Goal: Obtain resource: Download file/media

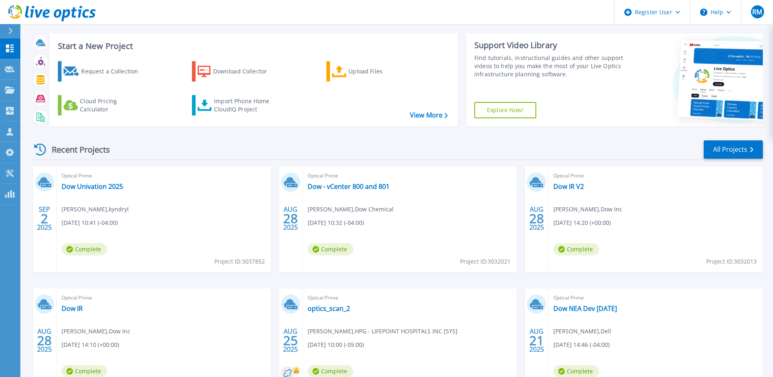
scroll to position [41, 0]
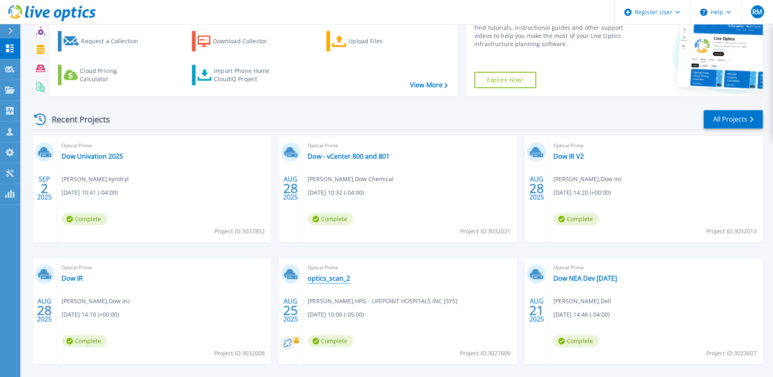
click at [337, 277] on link "optics_scan_2" at bounding box center [329, 278] width 42 height 8
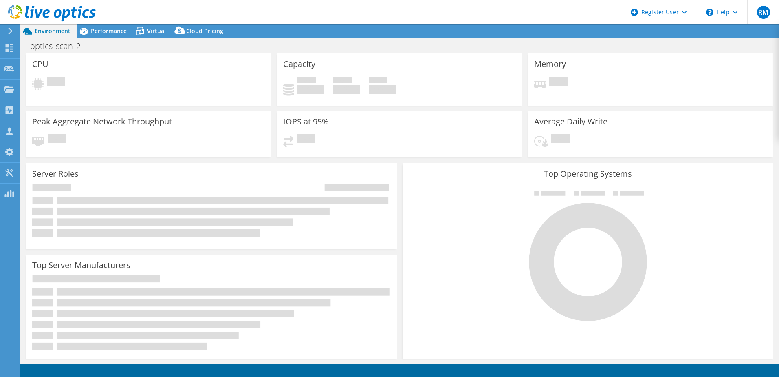
select select "USD"
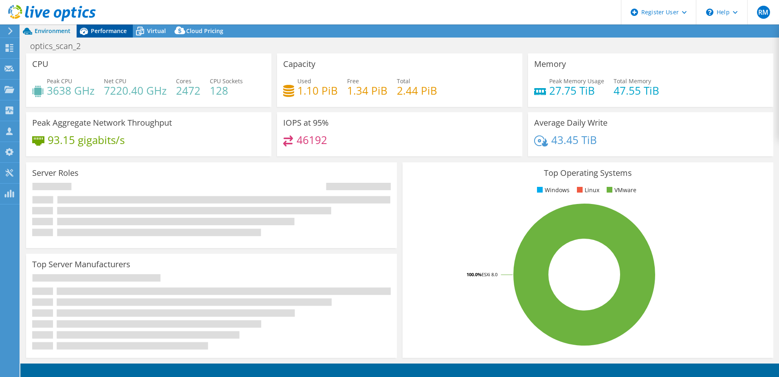
click at [109, 30] on span "Performance" at bounding box center [109, 31] width 36 height 8
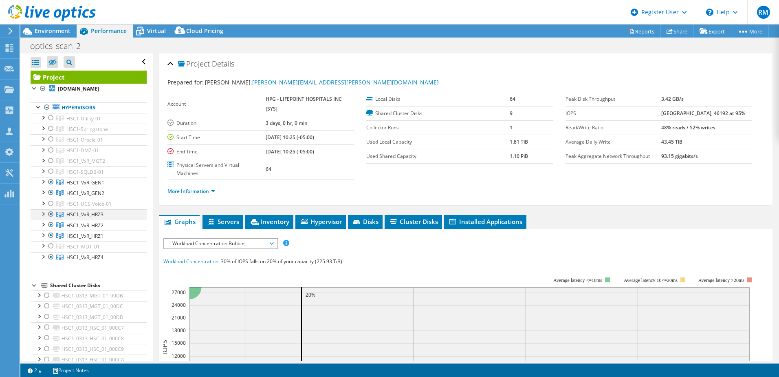
click at [47, 214] on div at bounding box center [51, 214] width 8 height 10
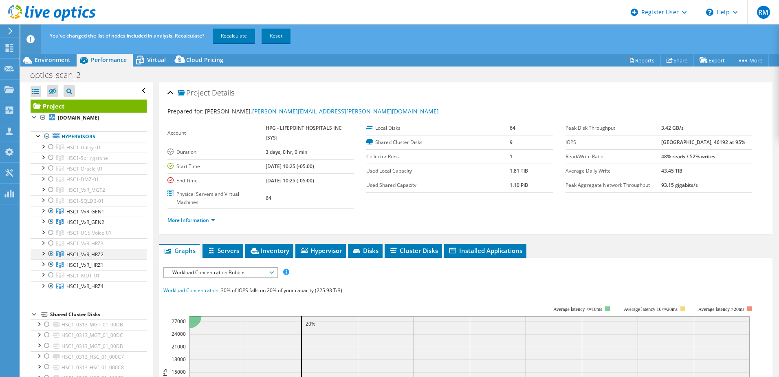
click at [52, 253] on div at bounding box center [51, 254] width 8 height 10
click at [51, 266] on div at bounding box center [51, 264] width 8 height 10
click at [49, 285] on div at bounding box center [51, 286] width 8 height 10
click at [234, 36] on link "Recalculate" at bounding box center [234, 36] width 42 height 15
click at [353, 232] on div "Project Details Prepared for: Wes Smitheal, wes.smitheal@lifepointhealth.net Ac…" at bounding box center [465, 157] width 613 height 151
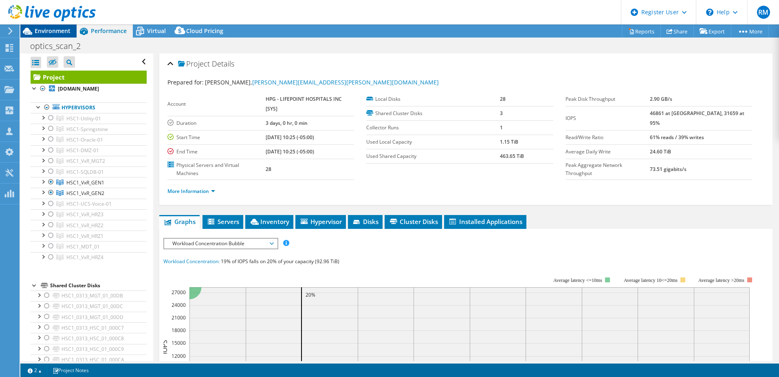
click at [56, 33] on span "Environment" at bounding box center [53, 31] width 36 height 8
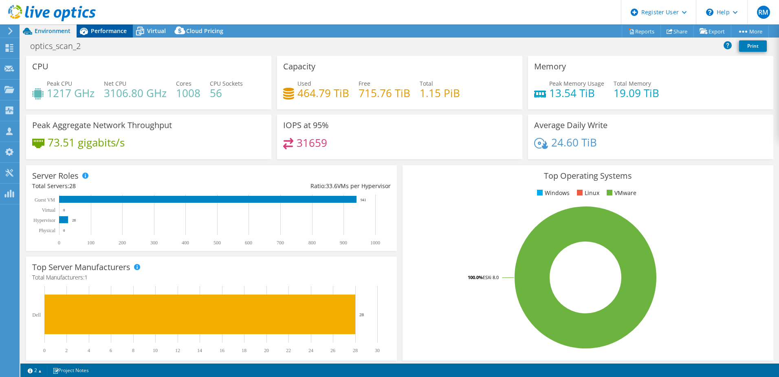
click at [110, 33] on span "Performance" at bounding box center [109, 31] width 36 height 8
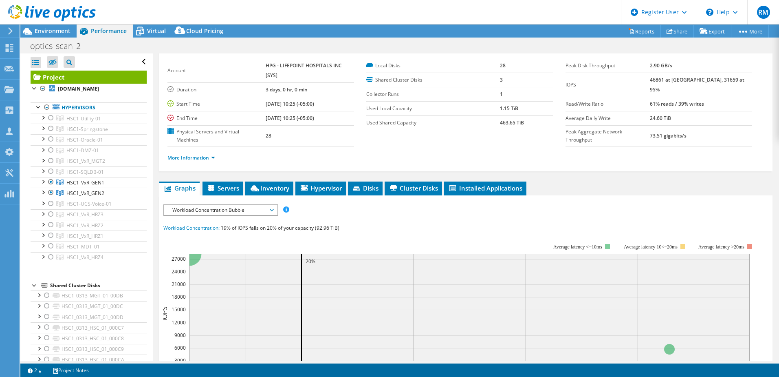
scroll to position [82, 0]
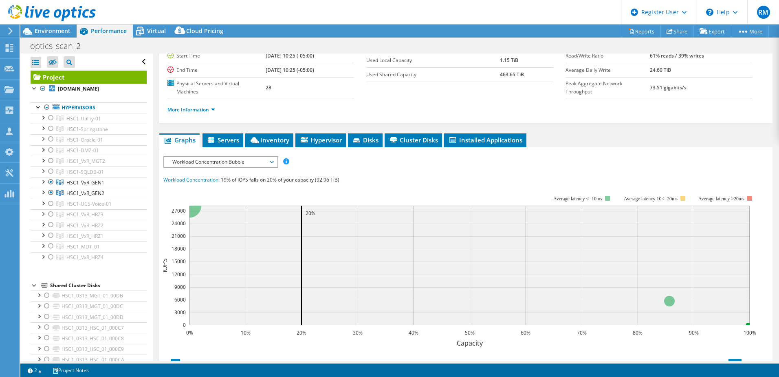
click at [235, 166] on span "Workload Concentration Bubble" at bounding box center [220, 162] width 105 height 10
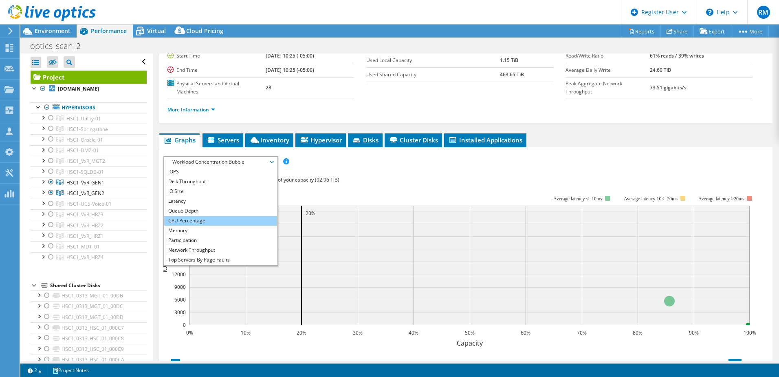
click at [208, 222] on li "CPU Percentage" at bounding box center [220, 221] width 113 height 10
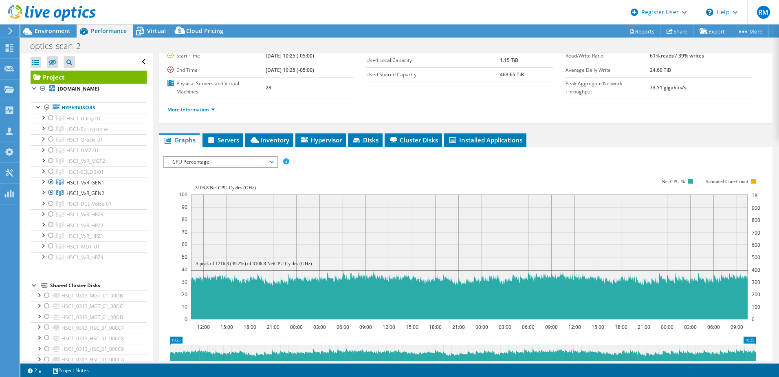
click at [231, 165] on span "CPU Percentage" at bounding box center [220, 162] width 105 height 10
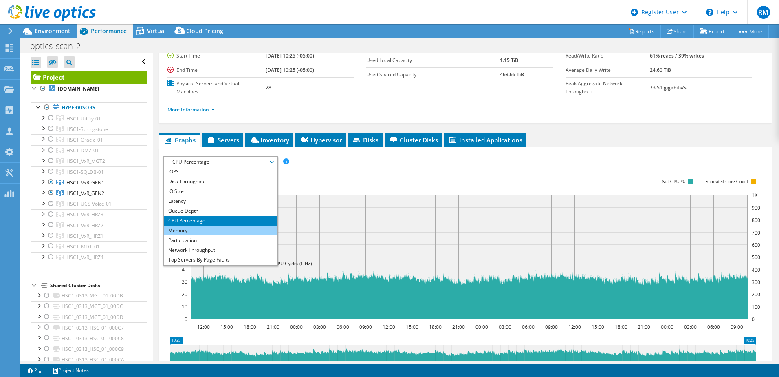
click at [215, 231] on li "Memory" at bounding box center [220, 230] width 113 height 10
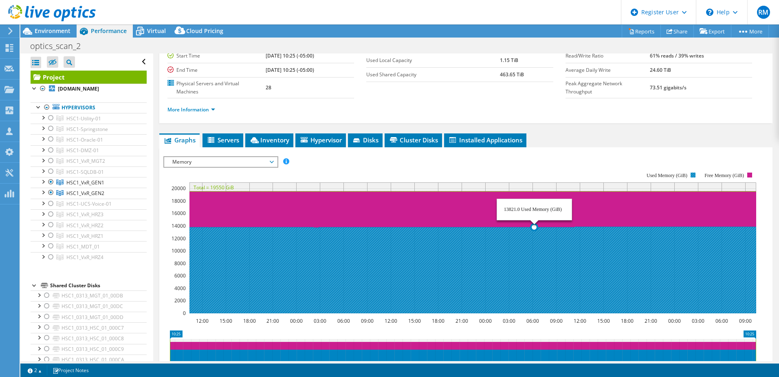
drag, startPoint x: 629, startPoint y: 249, endPoint x: 694, endPoint y: 252, distance: 65.3
click at [694, 252] on icon at bounding box center [473, 270] width 567 height 86
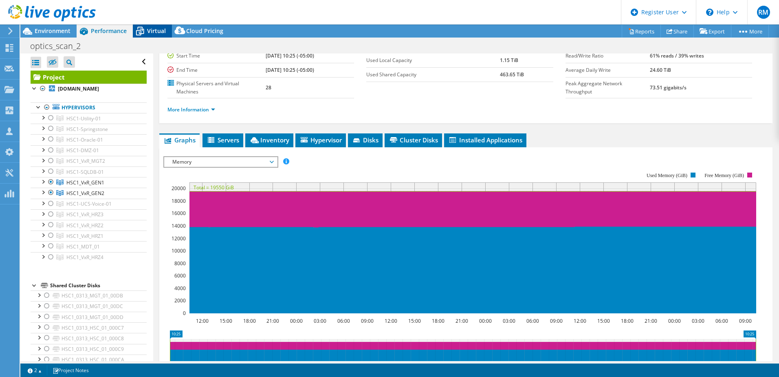
click at [146, 31] on icon at bounding box center [140, 31] width 14 height 14
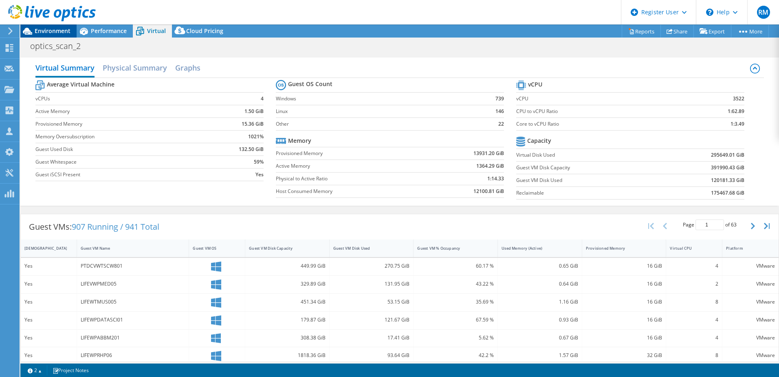
click at [62, 35] on div "Environment" at bounding box center [48, 30] width 56 height 13
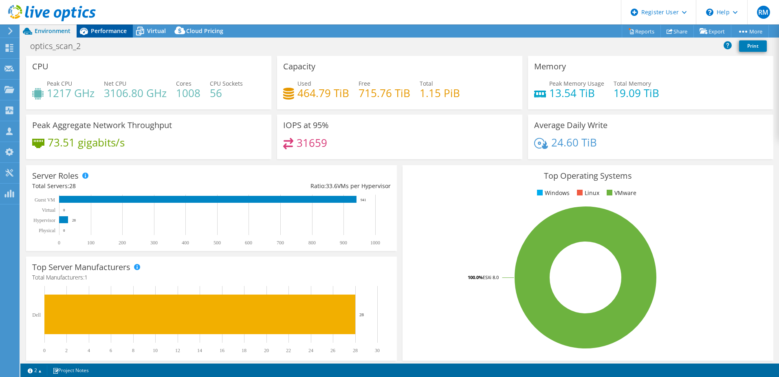
click at [112, 30] on span "Performance" at bounding box center [109, 31] width 36 height 8
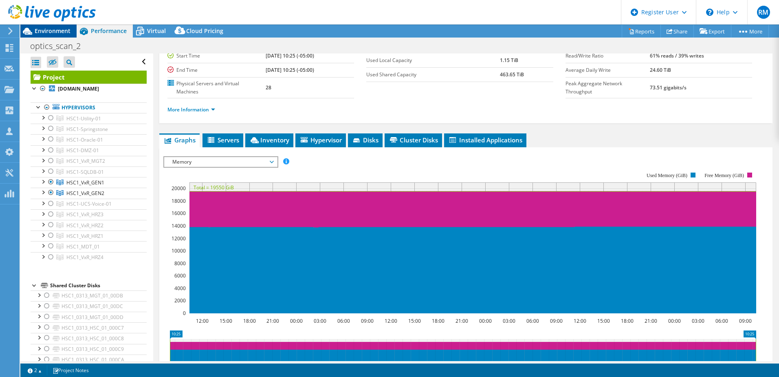
click at [51, 29] on span "Environment" at bounding box center [53, 31] width 36 height 8
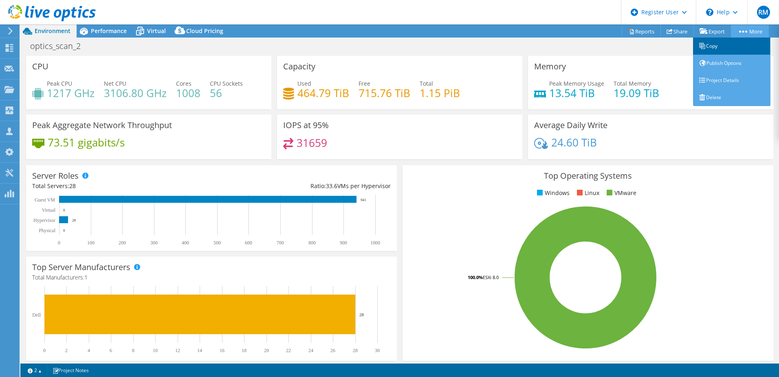
click at [712, 45] on link "Copy" at bounding box center [731, 45] width 77 height 17
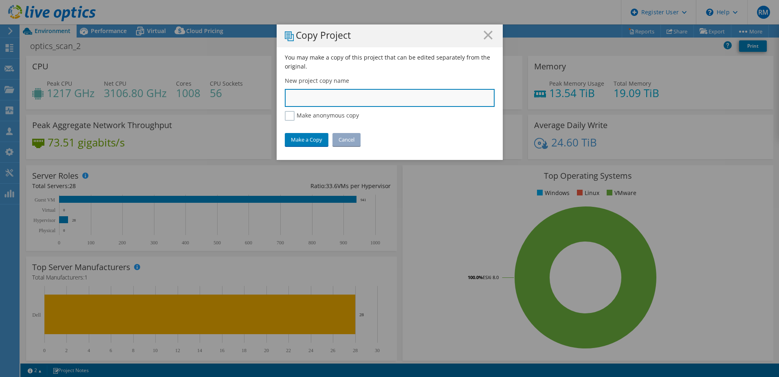
click at [314, 94] on input "text" at bounding box center [390, 98] width 210 height 18
type input "Lifepoint GenPop Only"
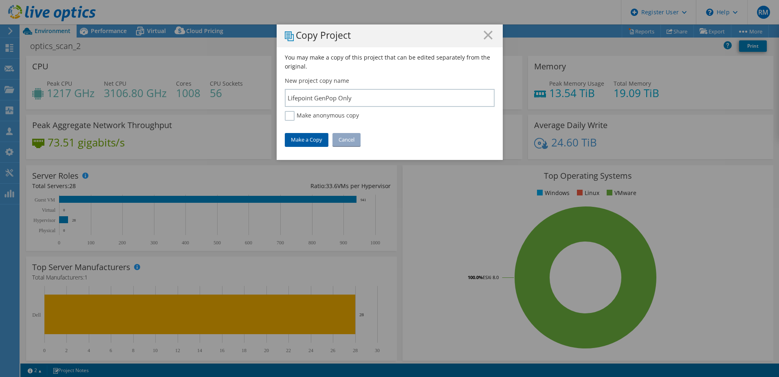
click at [314, 141] on link "Make a Copy" at bounding box center [307, 139] width 44 height 13
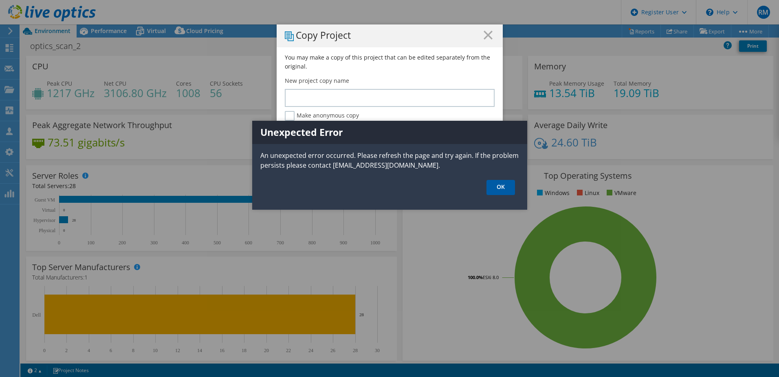
click at [511, 192] on link "OK" at bounding box center [501, 187] width 29 height 15
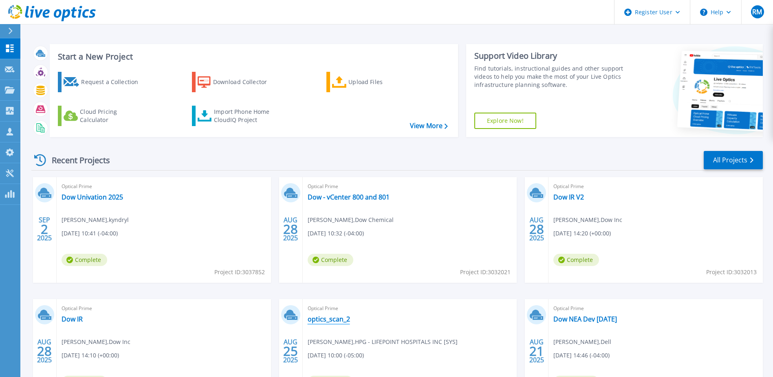
click at [339, 320] on link "optics_scan_2" at bounding box center [329, 319] width 42 height 8
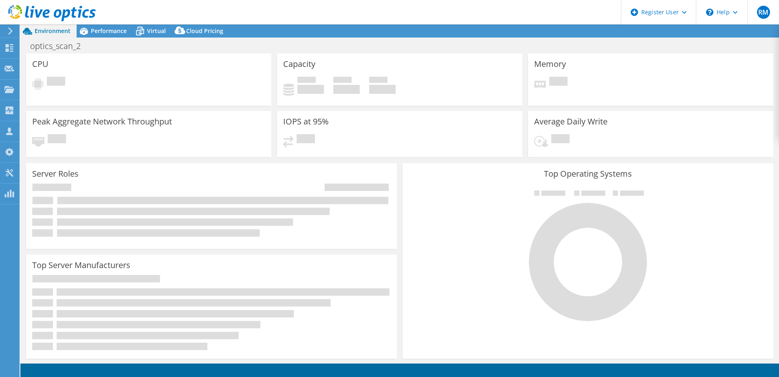
select select "USD"
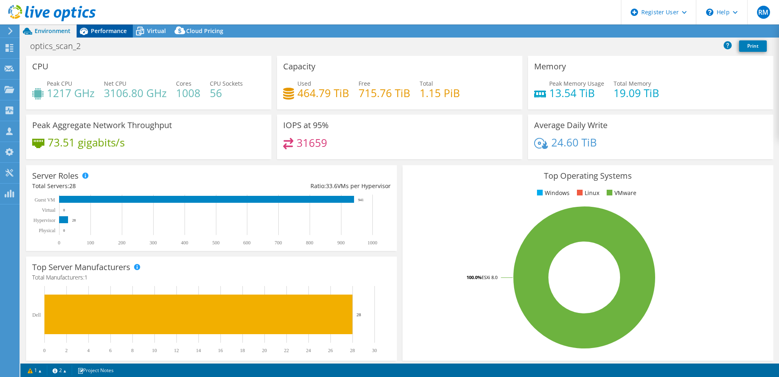
click at [99, 28] on span "Performance" at bounding box center [109, 31] width 36 height 8
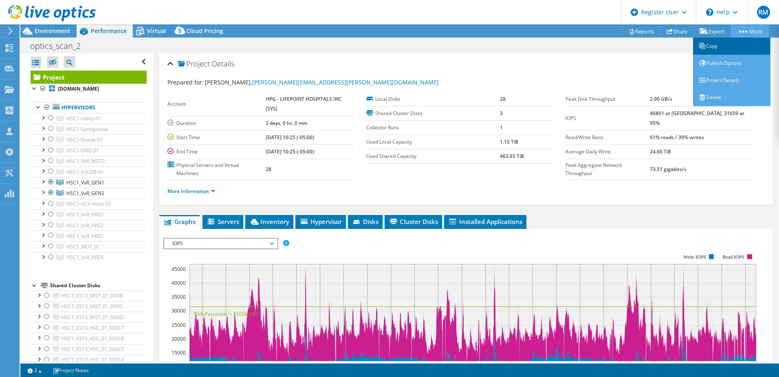
click at [726, 46] on link "Copy" at bounding box center [731, 45] width 77 height 17
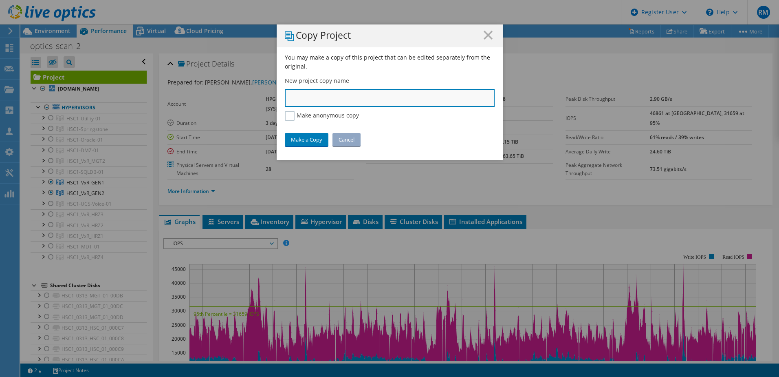
click at [323, 97] on input "text" at bounding box center [390, 98] width 210 height 18
type input "Lifepoint Genpop"
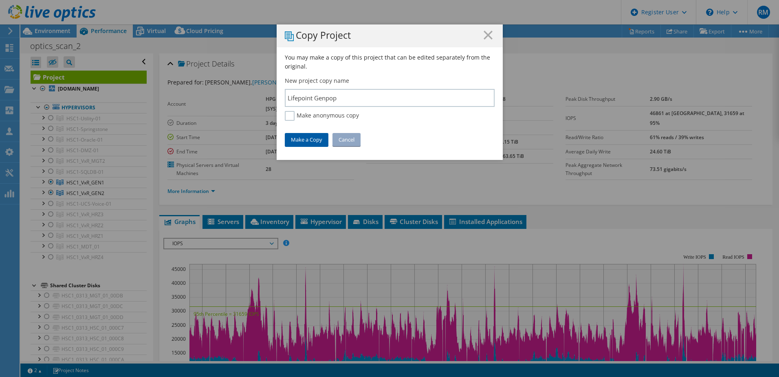
click at [307, 142] on link "Make a Copy" at bounding box center [307, 139] width 44 height 13
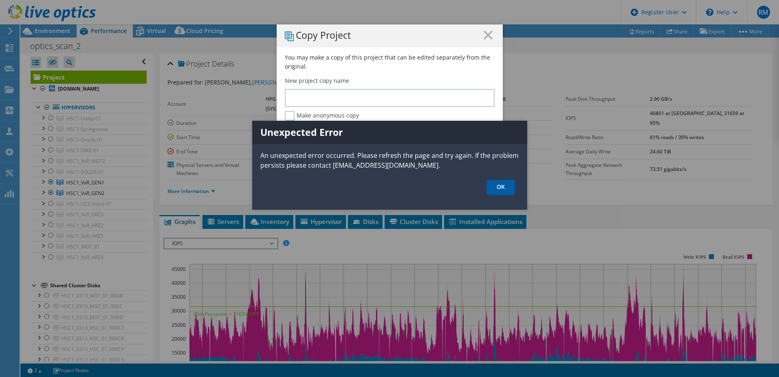
click at [501, 181] on link "OK" at bounding box center [501, 187] width 29 height 15
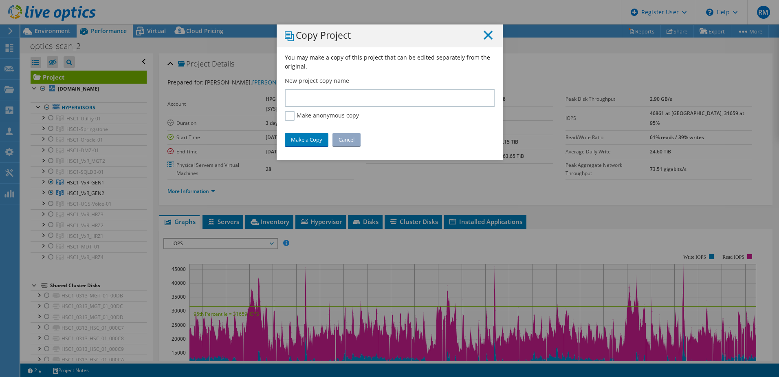
click at [488, 35] on icon at bounding box center [488, 35] width 9 height 9
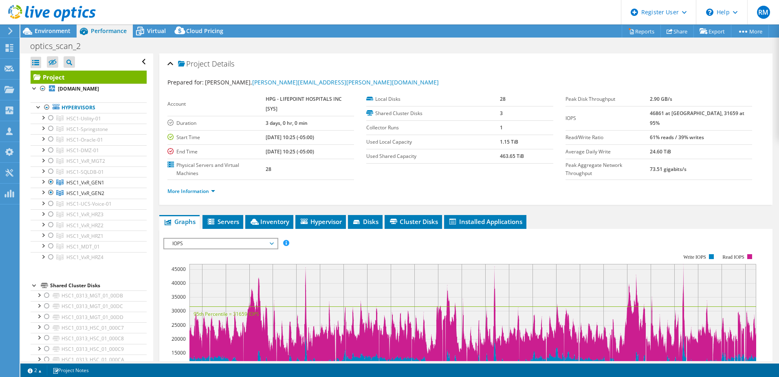
click at [48, 24] on div at bounding box center [48, 13] width 96 height 27
click at [48, 30] on span "Environment" at bounding box center [53, 31] width 36 height 8
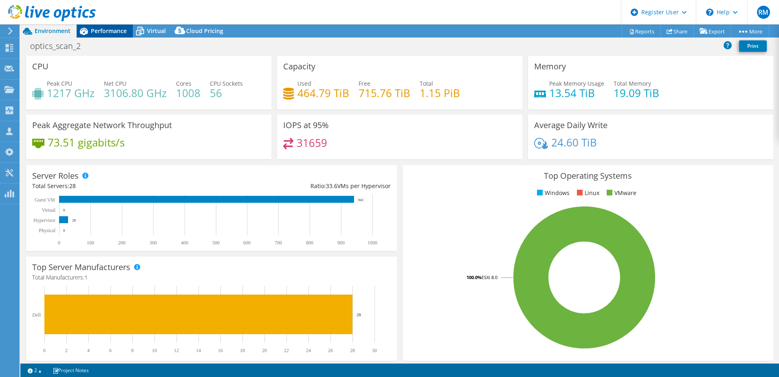
click at [92, 29] on span "Performance" at bounding box center [109, 31] width 36 height 8
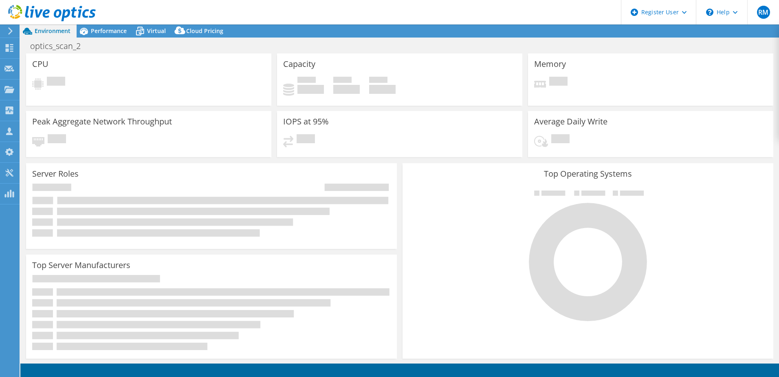
select select "USD"
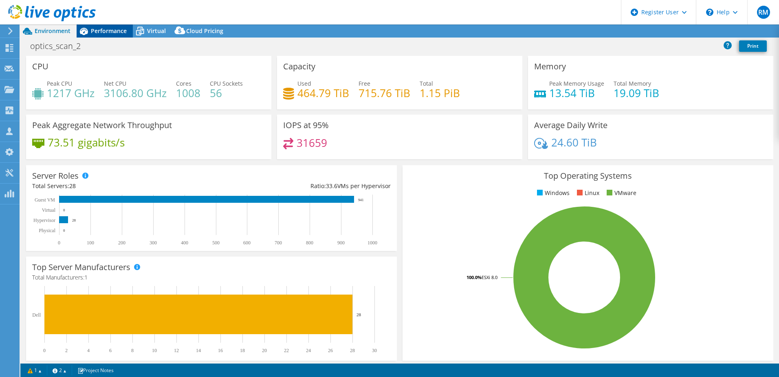
click at [106, 33] on span "Performance" at bounding box center [109, 31] width 36 height 8
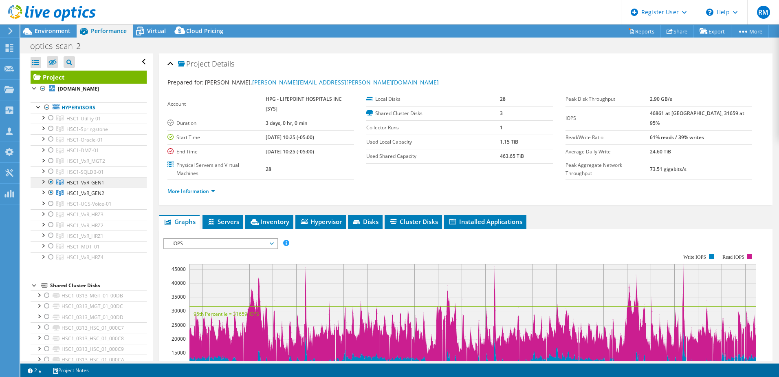
click at [82, 182] on span "HSC1_VxR_GEN1" at bounding box center [85, 182] width 38 height 7
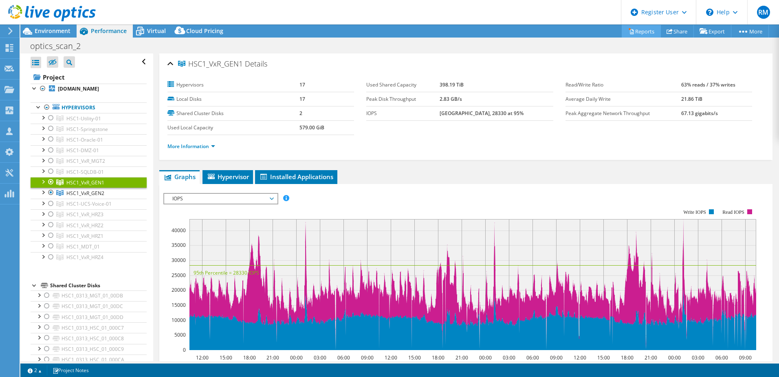
click at [635, 27] on link "Reports" at bounding box center [641, 31] width 39 height 13
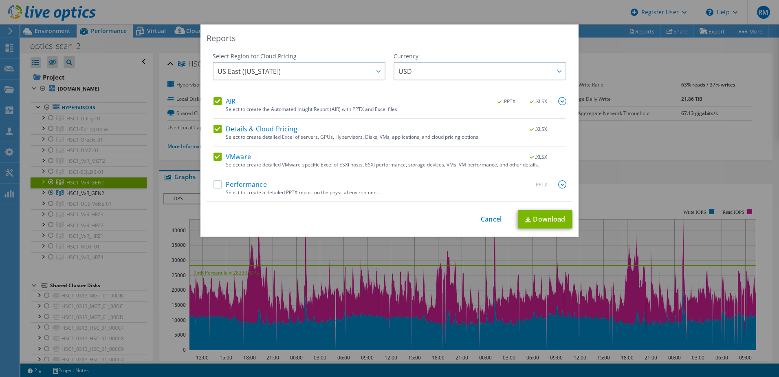
click at [232, 103] on label "AIR" at bounding box center [225, 101] width 22 height 8
click at [0, 0] on input "AIR" at bounding box center [0, 0] width 0 height 0
click at [247, 126] on label "Details & Cloud Pricing" at bounding box center [256, 129] width 84 height 8
click at [0, 0] on input "Details & Cloud Pricing" at bounding box center [0, 0] width 0 height 0
click at [539, 225] on link "Download" at bounding box center [545, 219] width 55 height 18
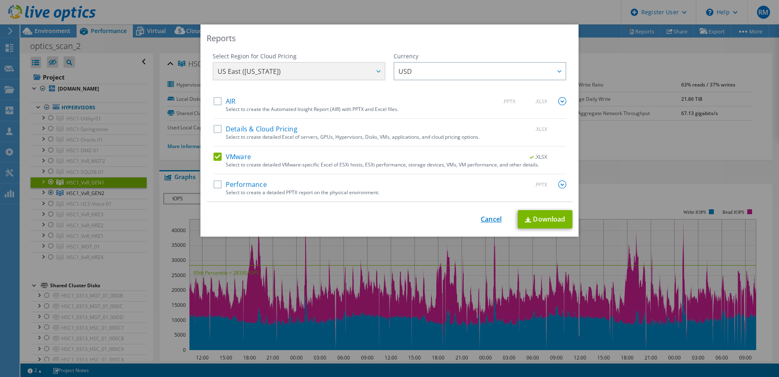
click at [481, 221] on link "Cancel" at bounding box center [491, 219] width 21 height 8
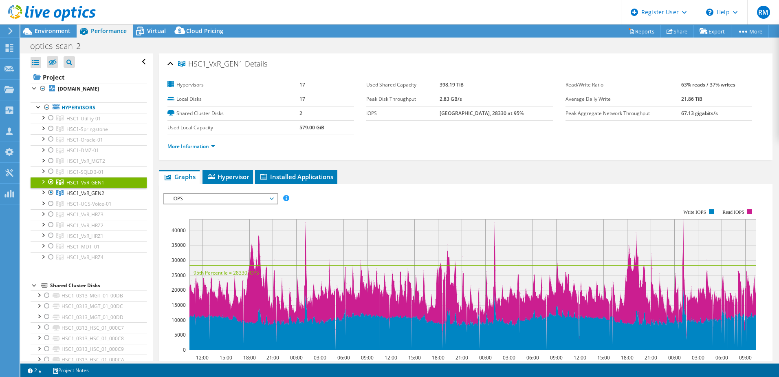
click at [52, 184] on div at bounding box center [51, 182] width 8 height 10
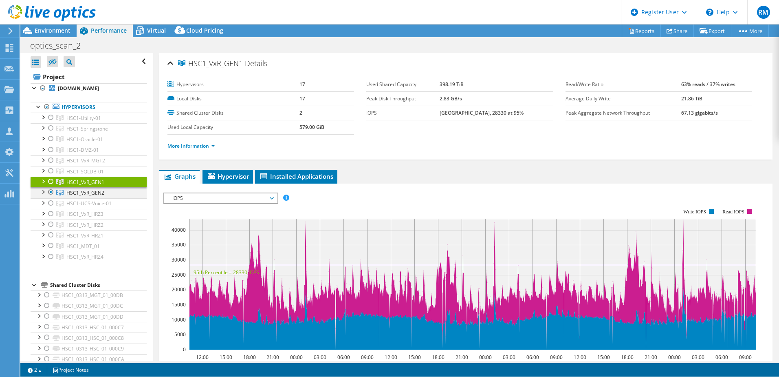
click at [51, 193] on ul "HSC1-Utility-01 hsc1pvpvmsutil02.lpnt.corpad.net HSC1_0313_MGT_01_00DB" at bounding box center [89, 187] width 116 height 150
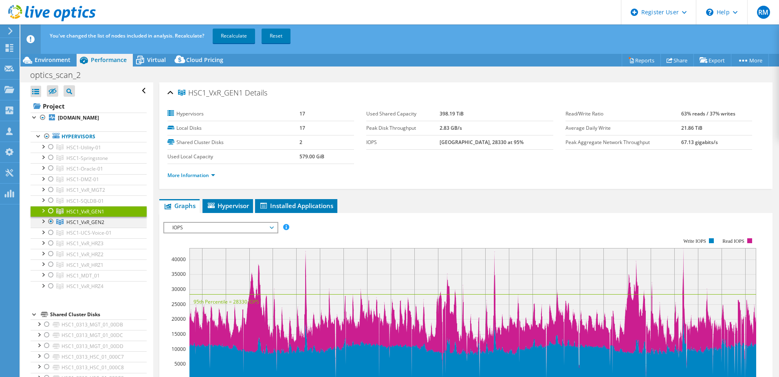
click at [48, 221] on div at bounding box center [51, 221] width 8 height 10
click at [49, 189] on div at bounding box center [51, 190] width 8 height 10
click at [239, 36] on link "Recalculate" at bounding box center [234, 36] width 42 height 15
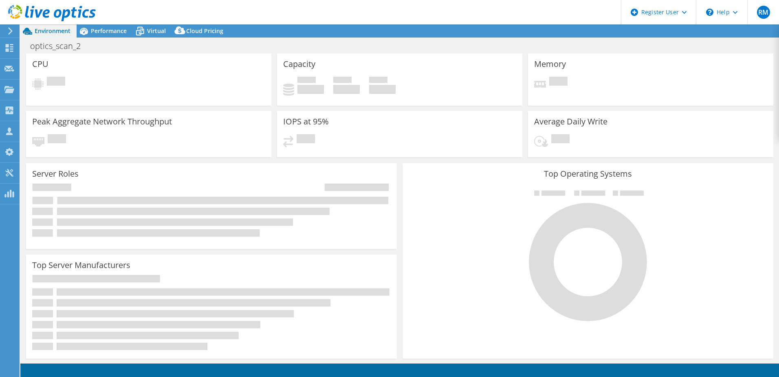
select select "USD"
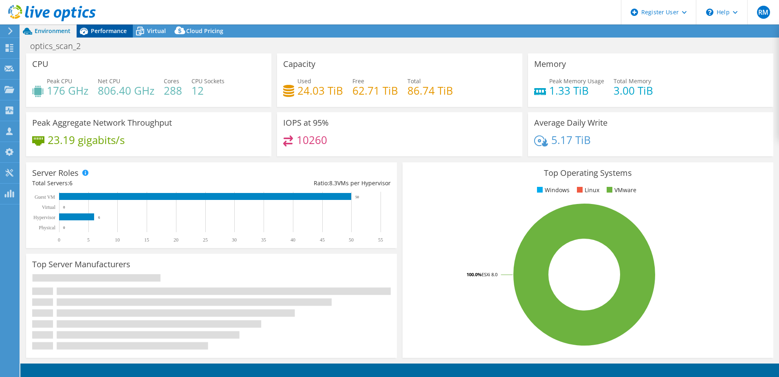
click at [104, 31] on span "Performance" at bounding box center [109, 31] width 36 height 8
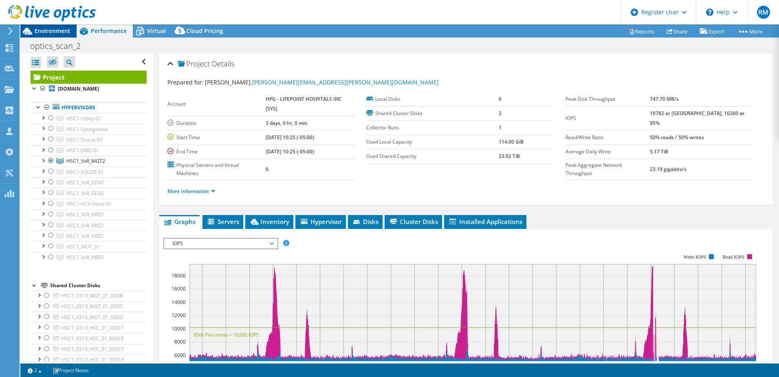
click at [60, 30] on span "Environment" at bounding box center [53, 31] width 36 height 8
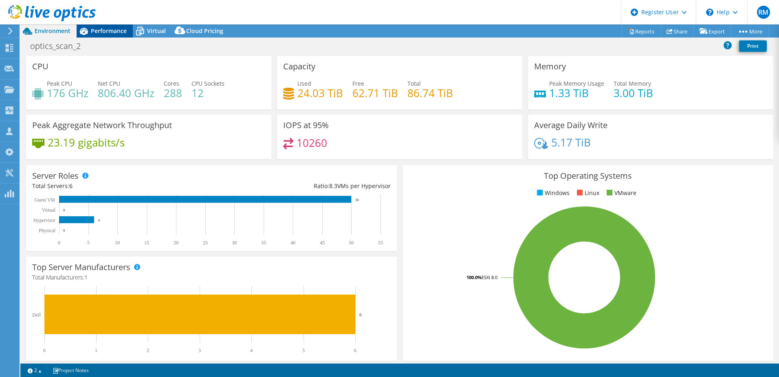
click at [109, 32] on span "Performance" at bounding box center [109, 31] width 36 height 8
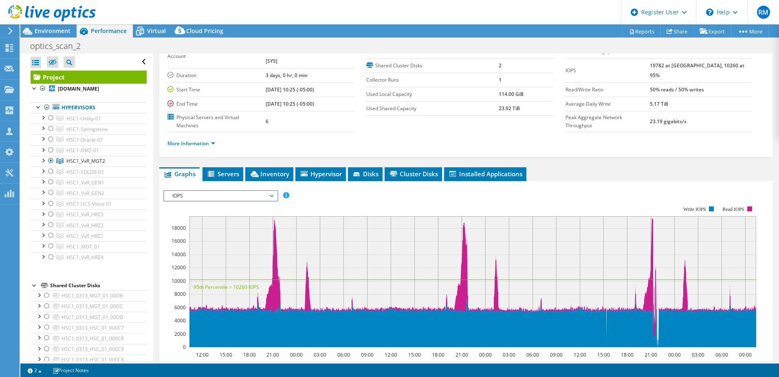
scroll to position [82, 0]
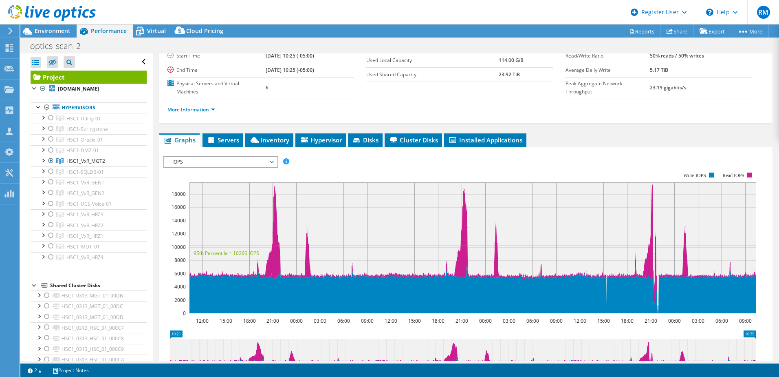
click at [226, 161] on span "IOPS" at bounding box center [220, 162] width 105 height 10
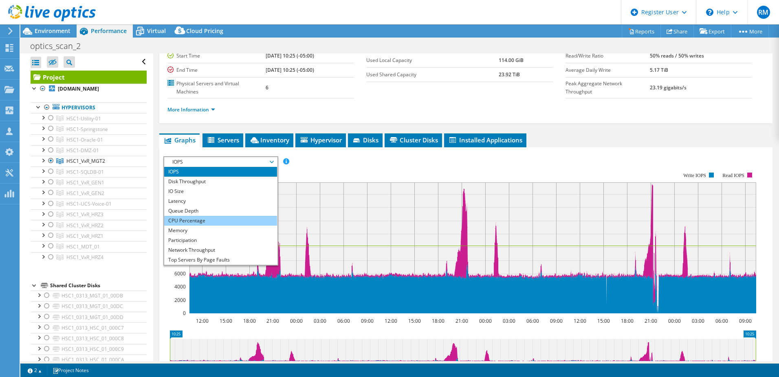
click at [207, 219] on li "CPU Percentage" at bounding box center [220, 221] width 113 height 10
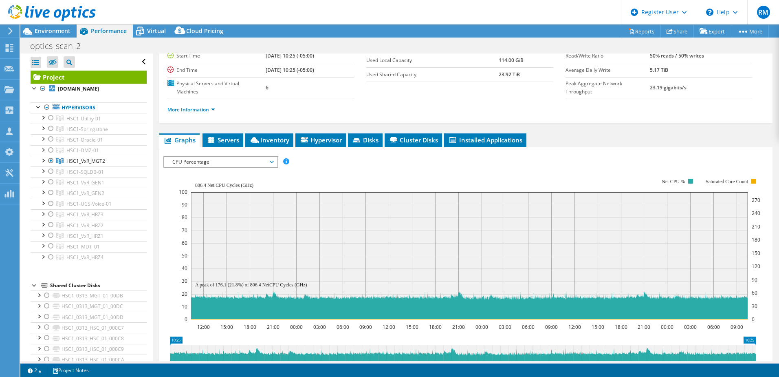
click at [220, 163] on span "CPU Percentage" at bounding box center [220, 162] width 105 height 10
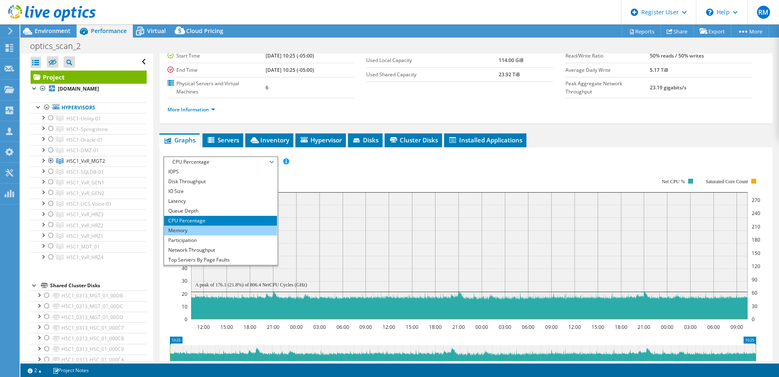
click at [212, 229] on li "Memory" at bounding box center [220, 230] width 113 height 10
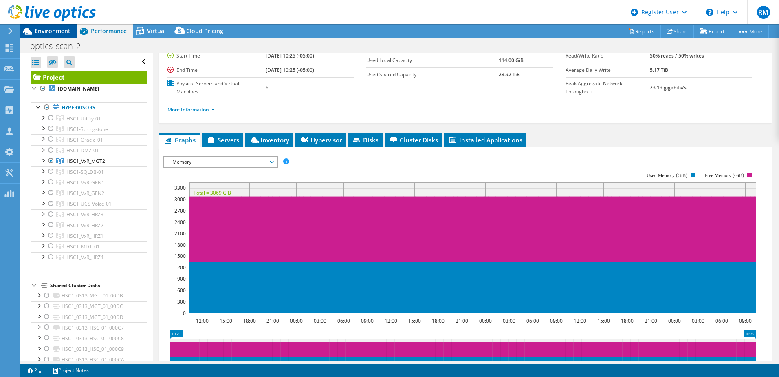
click at [62, 32] on span "Environment" at bounding box center [53, 31] width 36 height 8
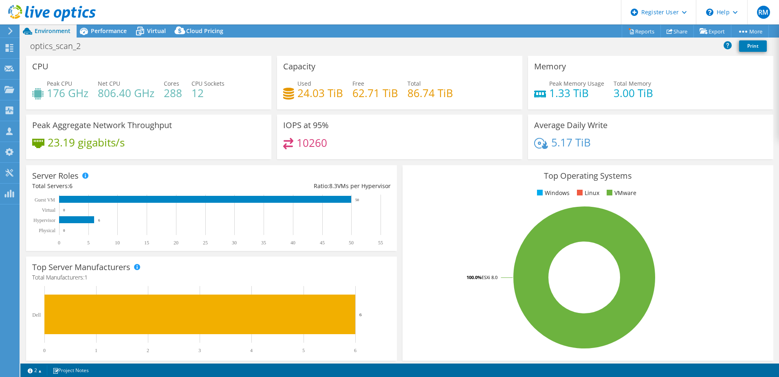
click at [564, 94] on h4 "1.33 TiB" at bounding box center [576, 92] width 55 height 9
click at [86, 24] on div at bounding box center [48, 13] width 96 height 27
click at [98, 31] on span "Performance" at bounding box center [109, 31] width 36 height 8
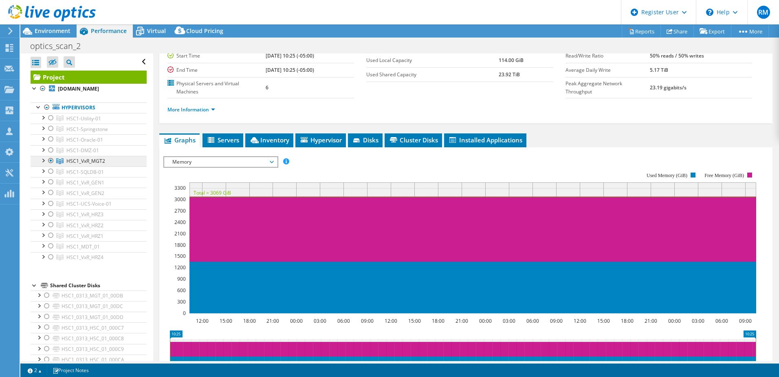
click at [82, 159] on span "HSC1_VxR_MGT2" at bounding box center [85, 160] width 39 height 7
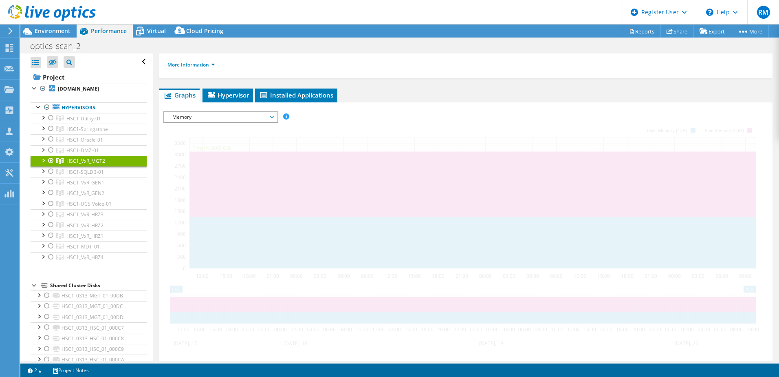
click at [42, 159] on div at bounding box center [43, 160] width 8 height 8
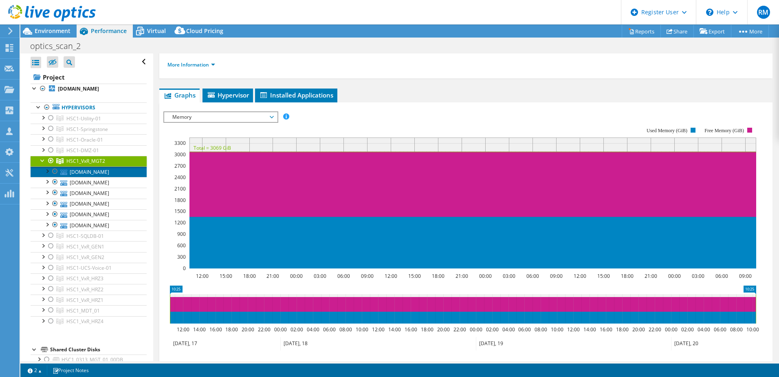
click at [99, 173] on link "[DOMAIN_NAME]" at bounding box center [89, 171] width 116 height 11
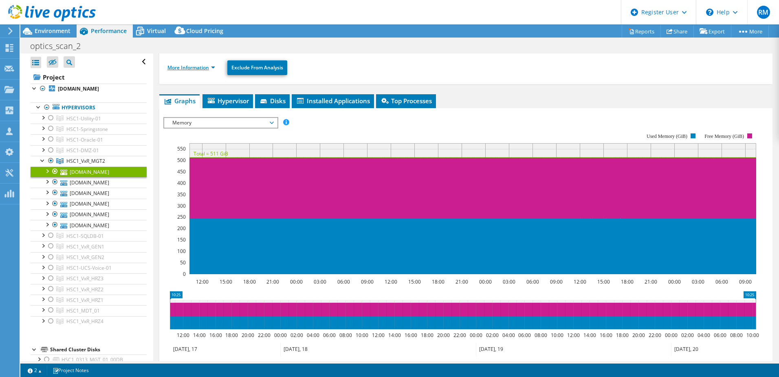
click at [193, 66] on link "More Information" at bounding box center [192, 67] width 48 height 7
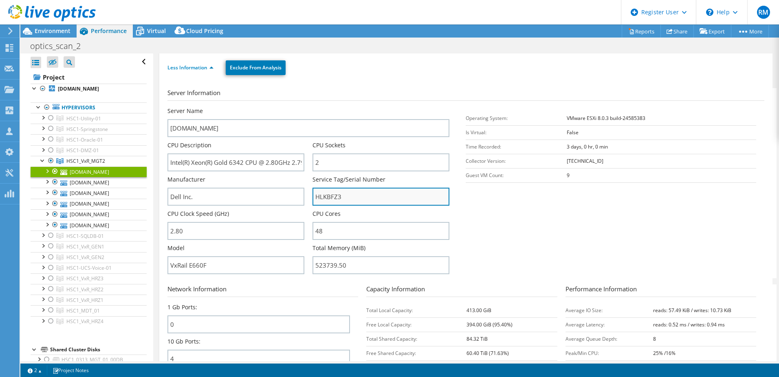
click at [328, 197] on input "HLKBFZ3" at bounding box center [381, 196] width 137 height 18
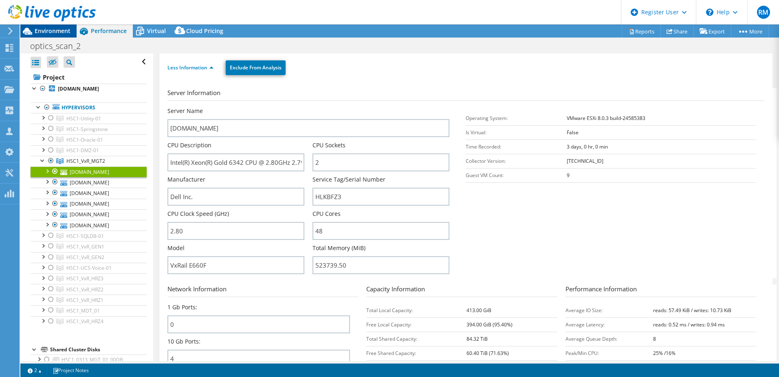
click at [69, 36] on div "Environment" at bounding box center [48, 30] width 56 height 13
